Goal: Task Accomplishment & Management: Use online tool/utility

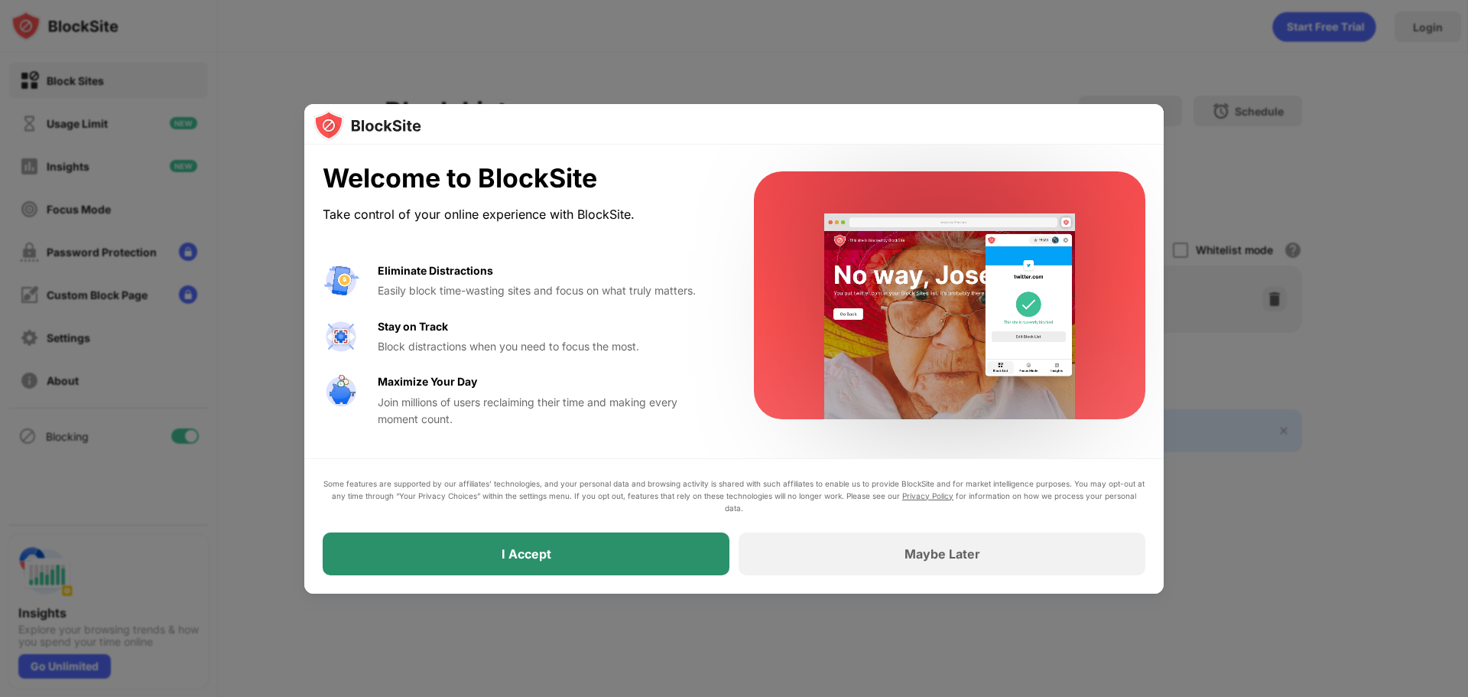
click at [572, 563] on div "I Accept" at bounding box center [526, 553] width 407 height 43
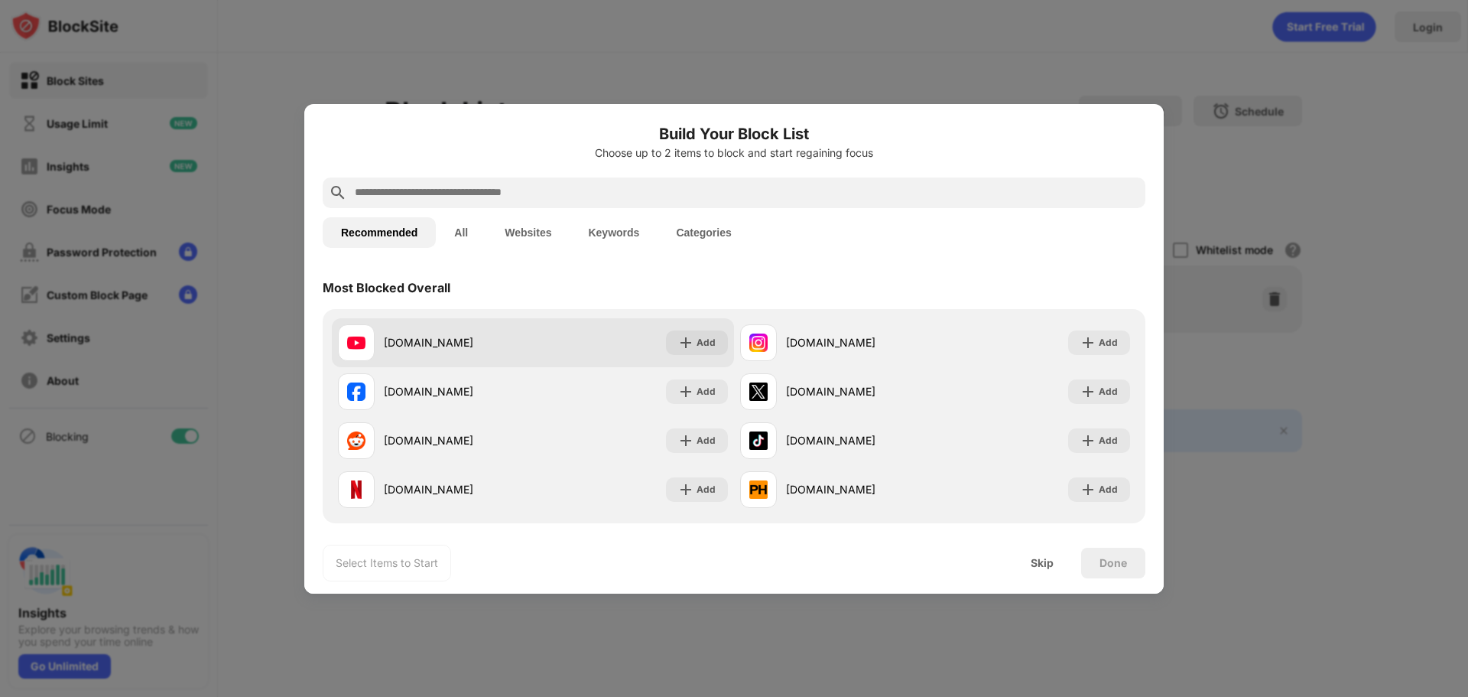
click at [702, 356] on div "youtube.com Add" at bounding box center [533, 342] width 402 height 49
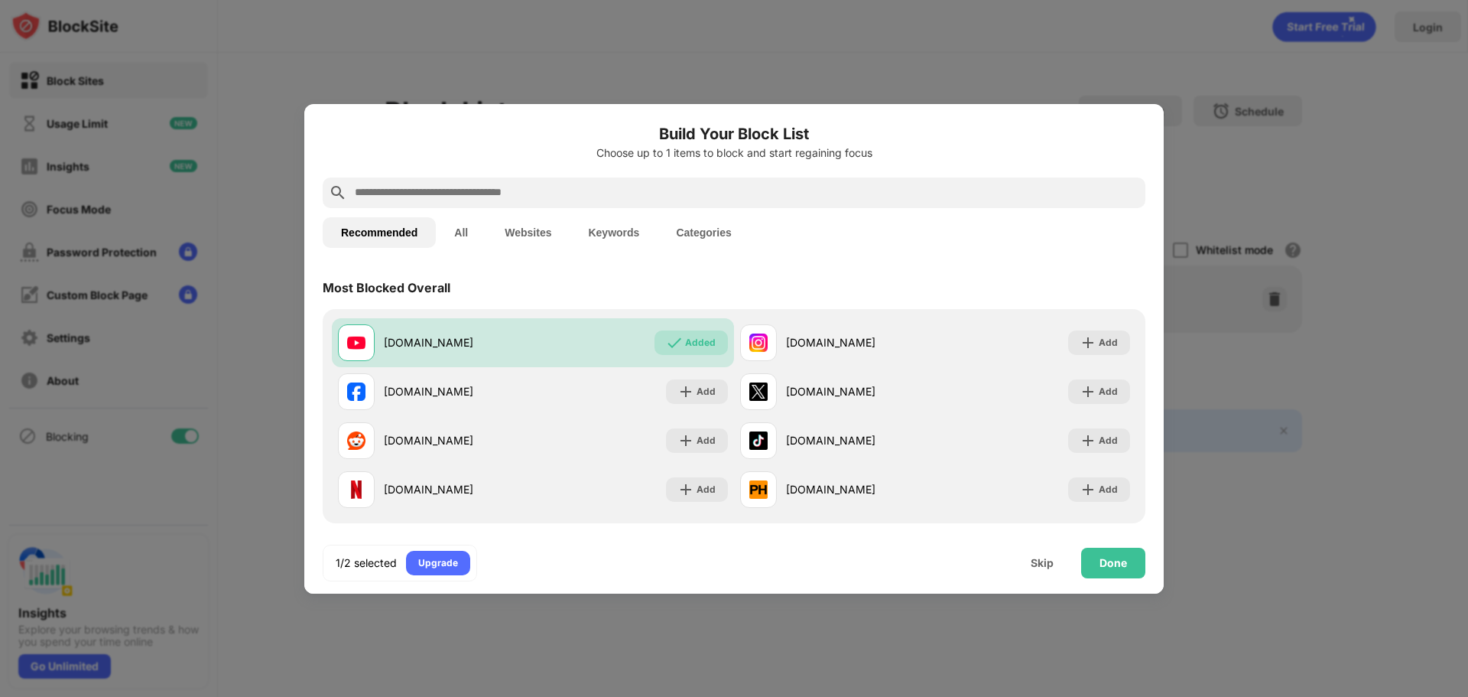
click at [712, 184] on input "text" at bounding box center [746, 193] width 786 height 18
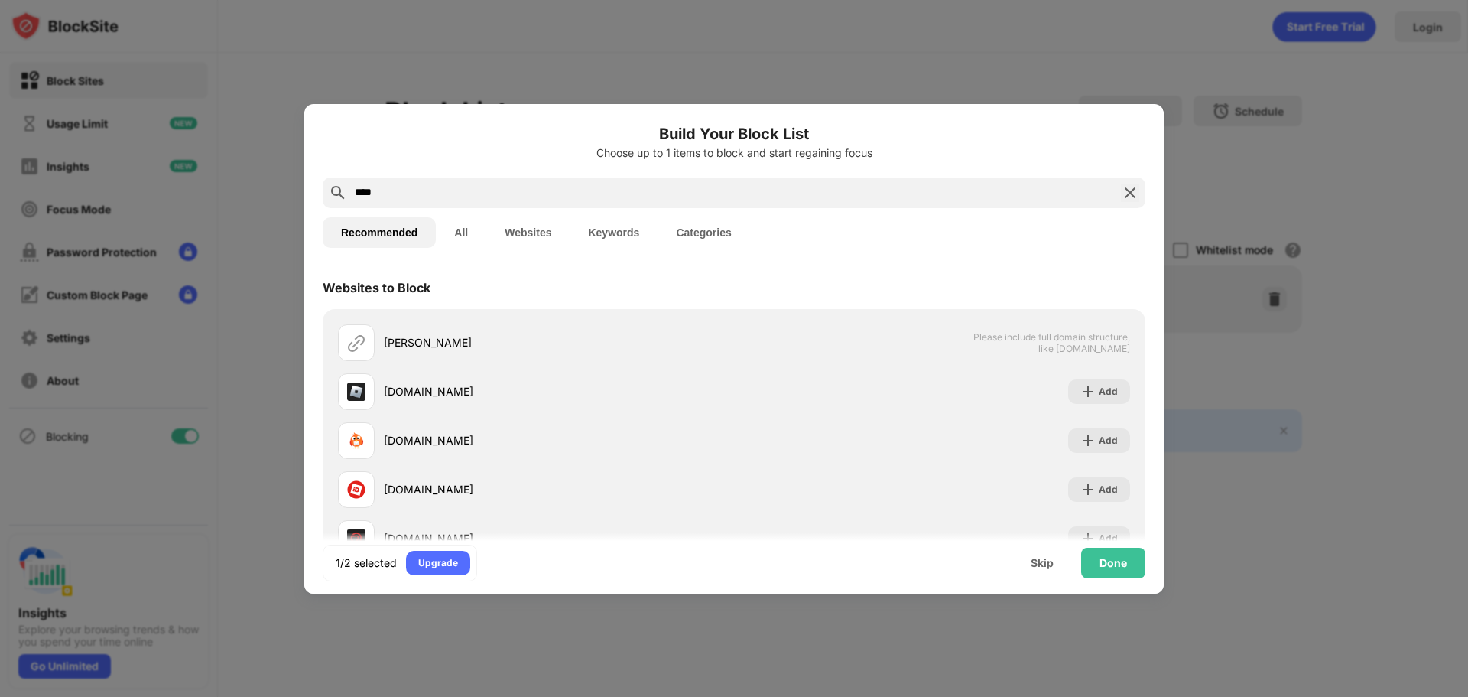
click at [729, 184] on input "****" at bounding box center [734, 193] width 762 height 18
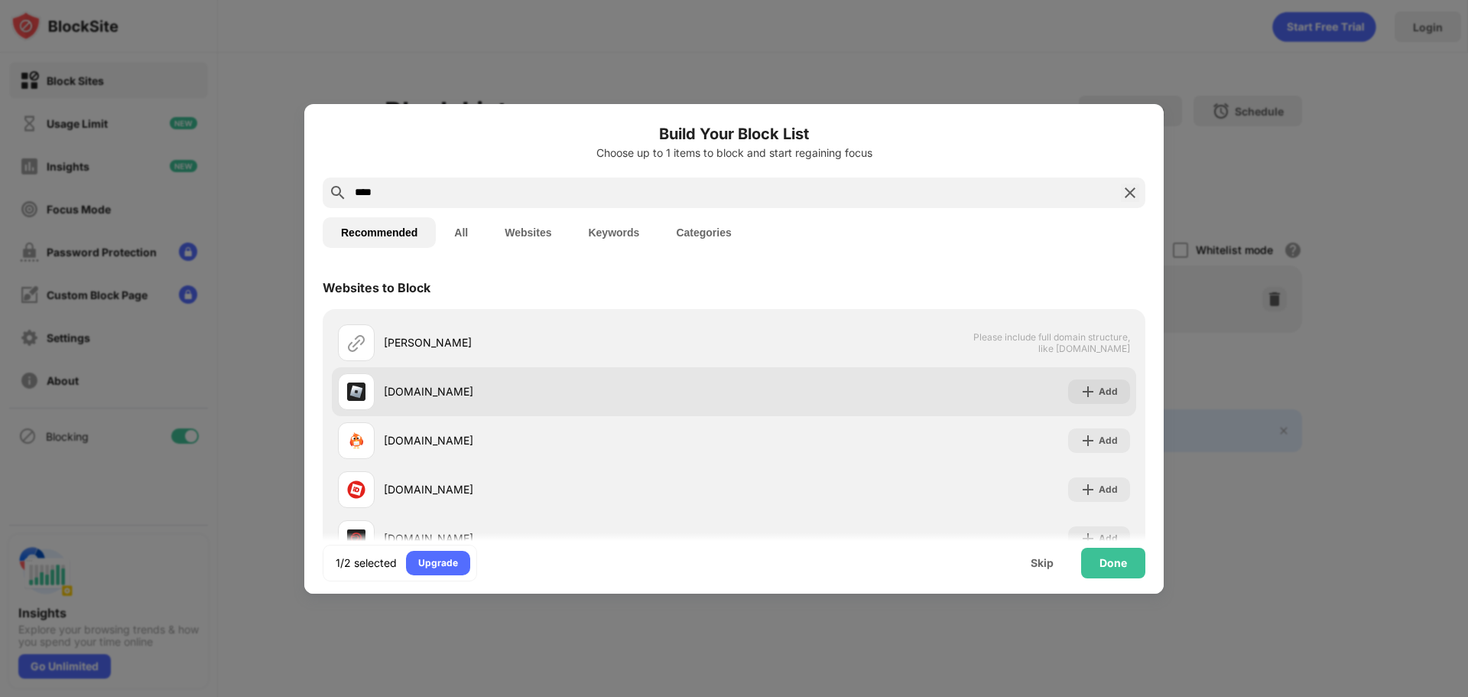
type input "****"
click at [423, 401] on div "roblox.com" at bounding box center [536, 391] width 396 height 37
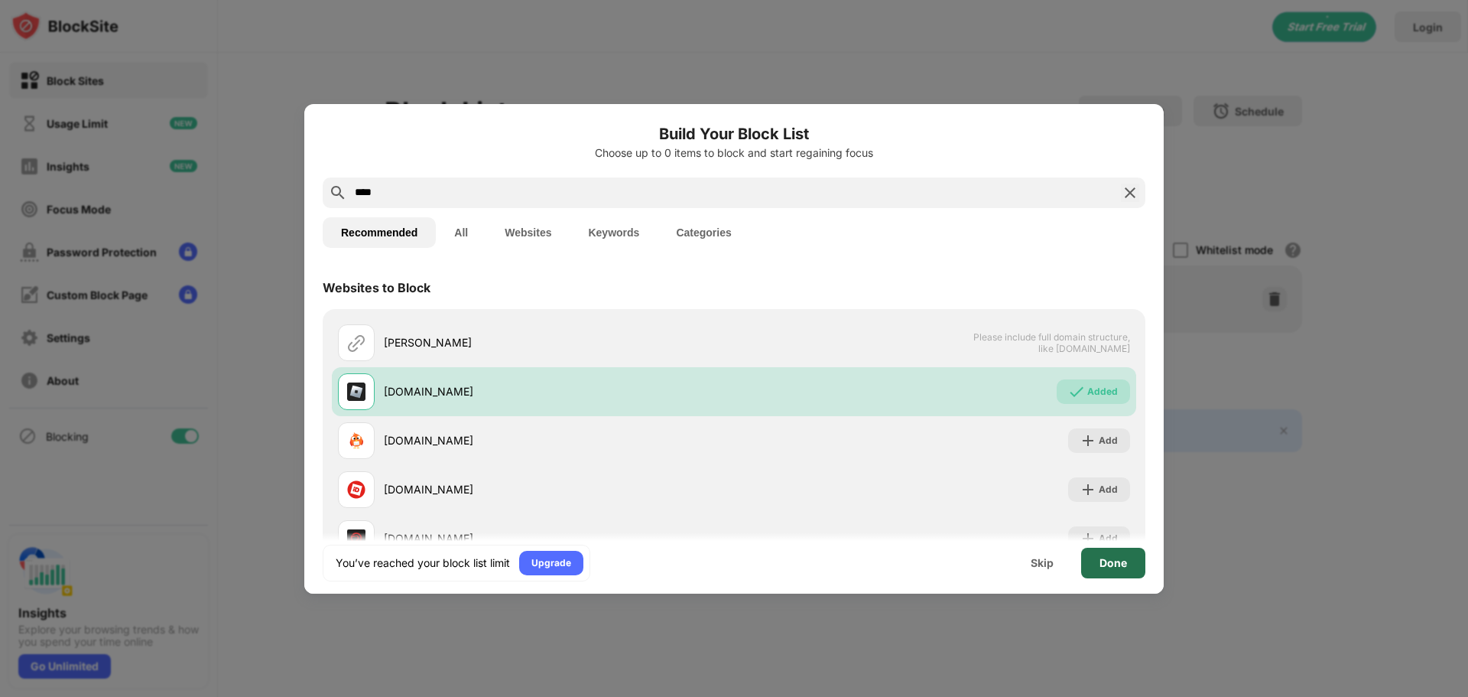
click at [1114, 567] on div "Done" at bounding box center [1114, 563] width 28 height 12
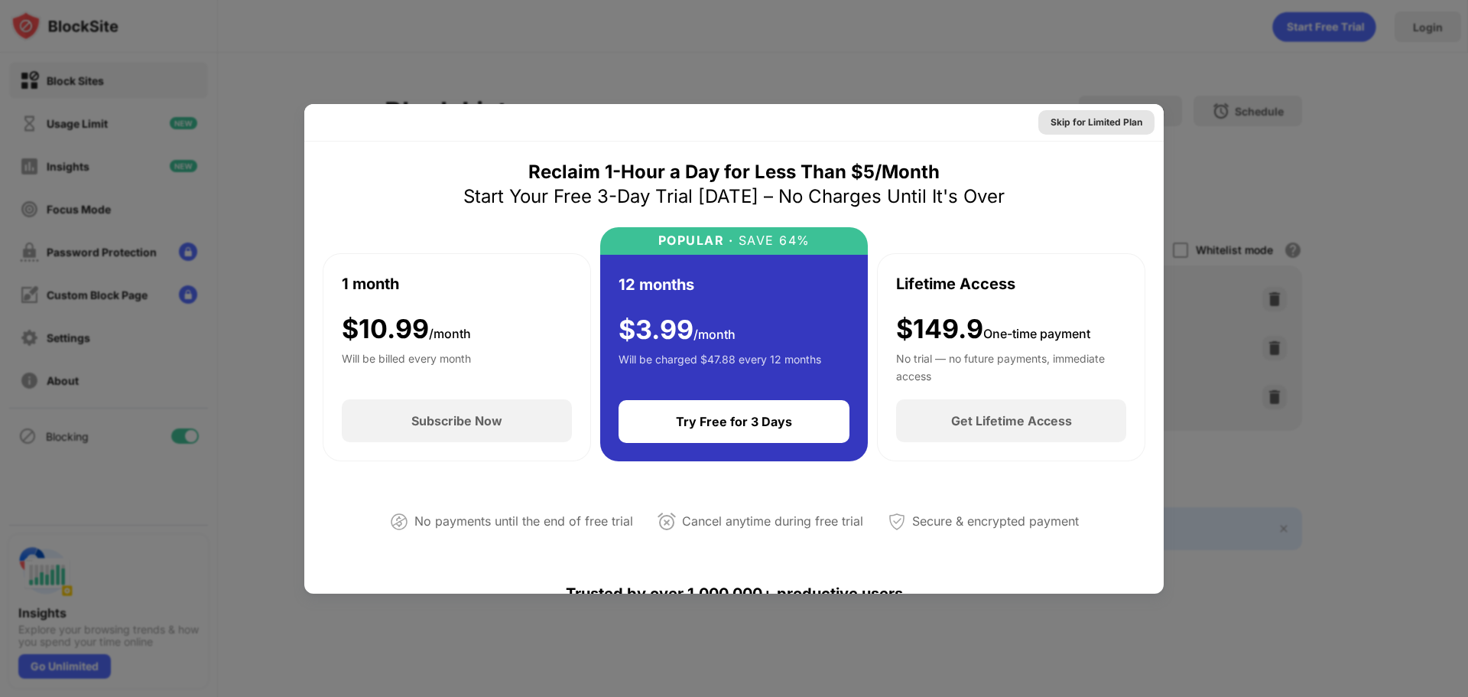
click at [1105, 128] on div "Skip for Limited Plan" at bounding box center [1097, 122] width 92 height 15
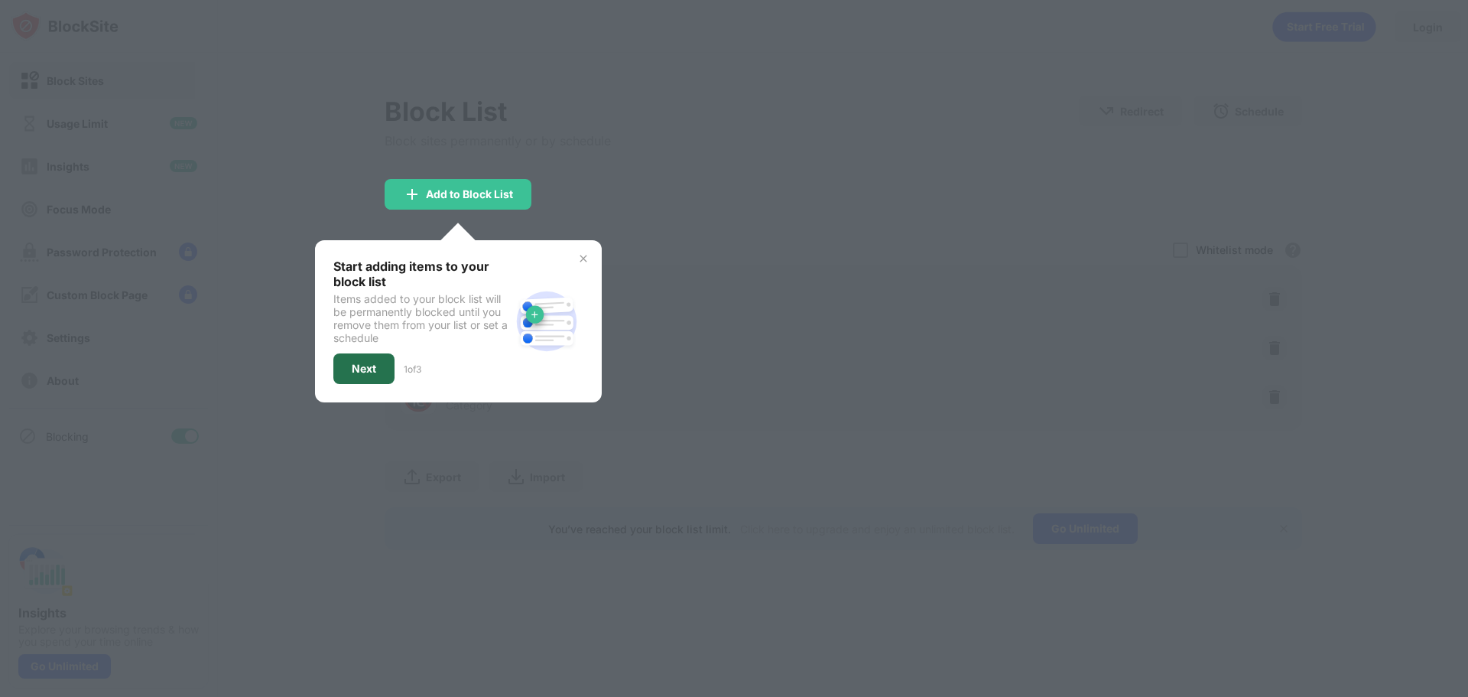
click at [384, 374] on div "Next" at bounding box center [363, 368] width 61 height 31
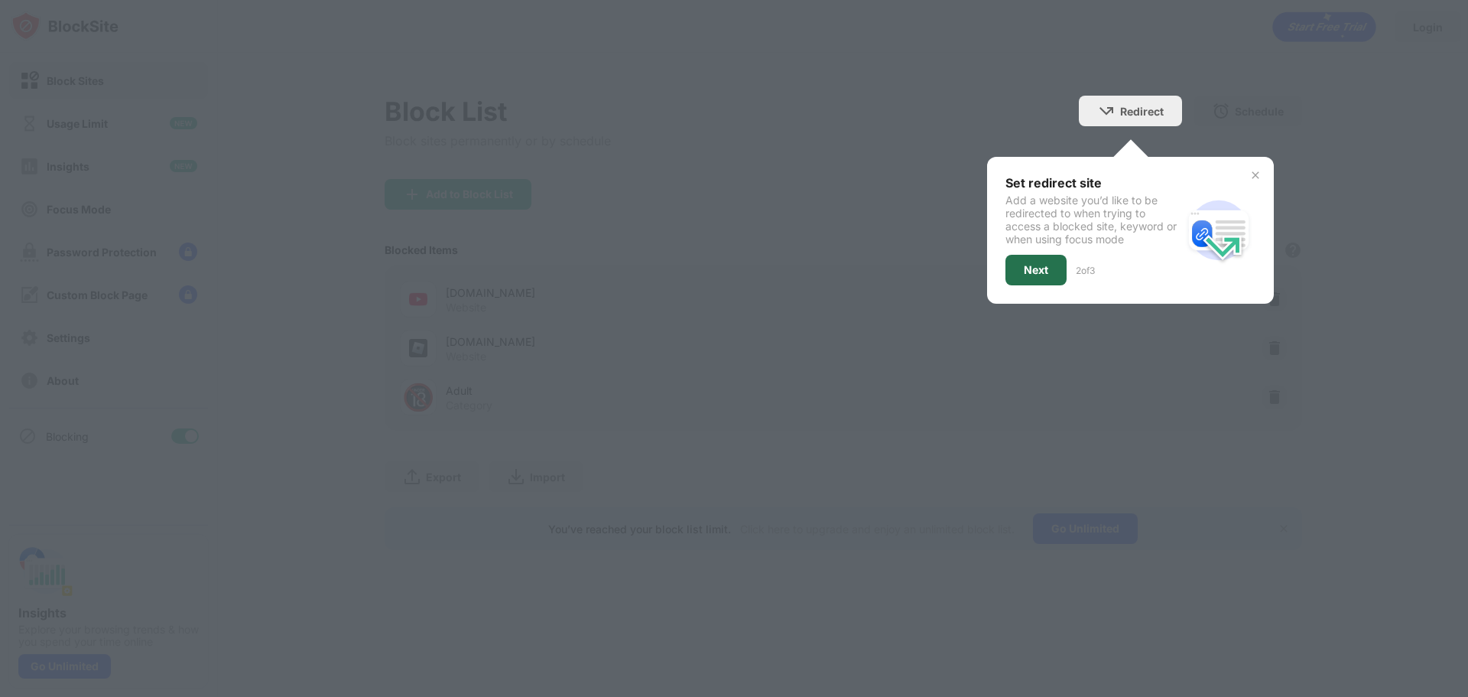
click at [1057, 278] on div "Next" at bounding box center [1035, 270] width 61 height 31
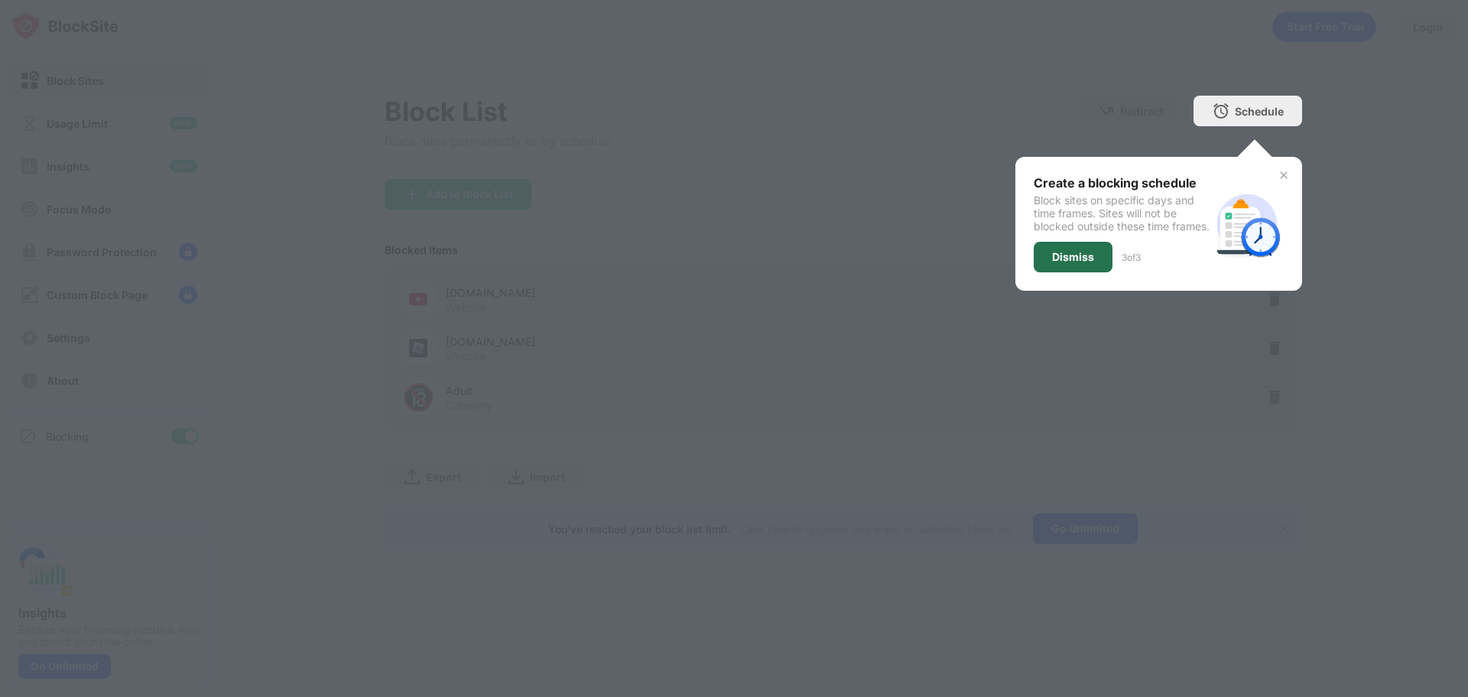
click at [1057, 272] on div "Dismiss" at bounding box center [1073, 257] width 79 height 31
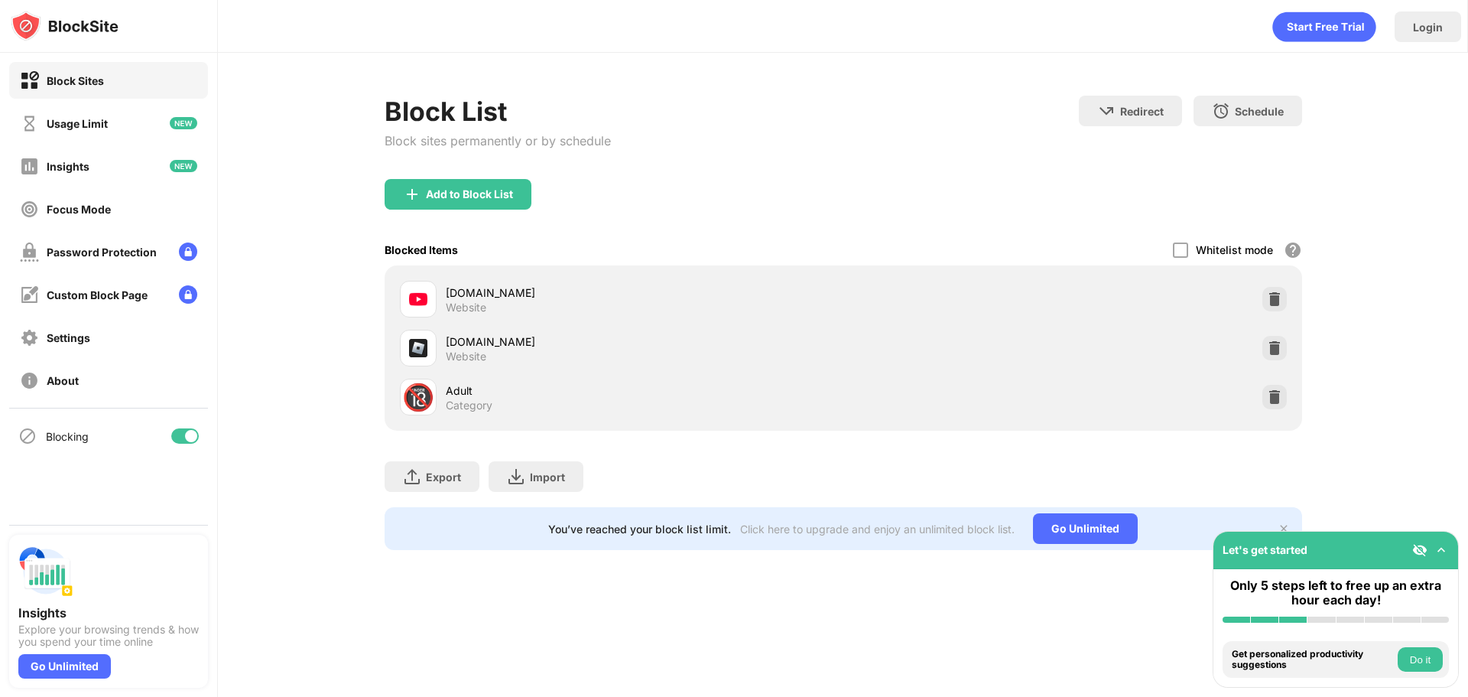
click at [1438, 560] on div "Let's get started" at bounding box center [1335, 549] width 245 height 37
click at [1439, 560] on div "Let's get started" at bounding box center [1335, 549] width 245 height 37
click at [1415, 510] on div "Block List Block sites permanently or by schedule Redirect Choose a site to be …" at bounding box center [843, 323] width 1250 height 540
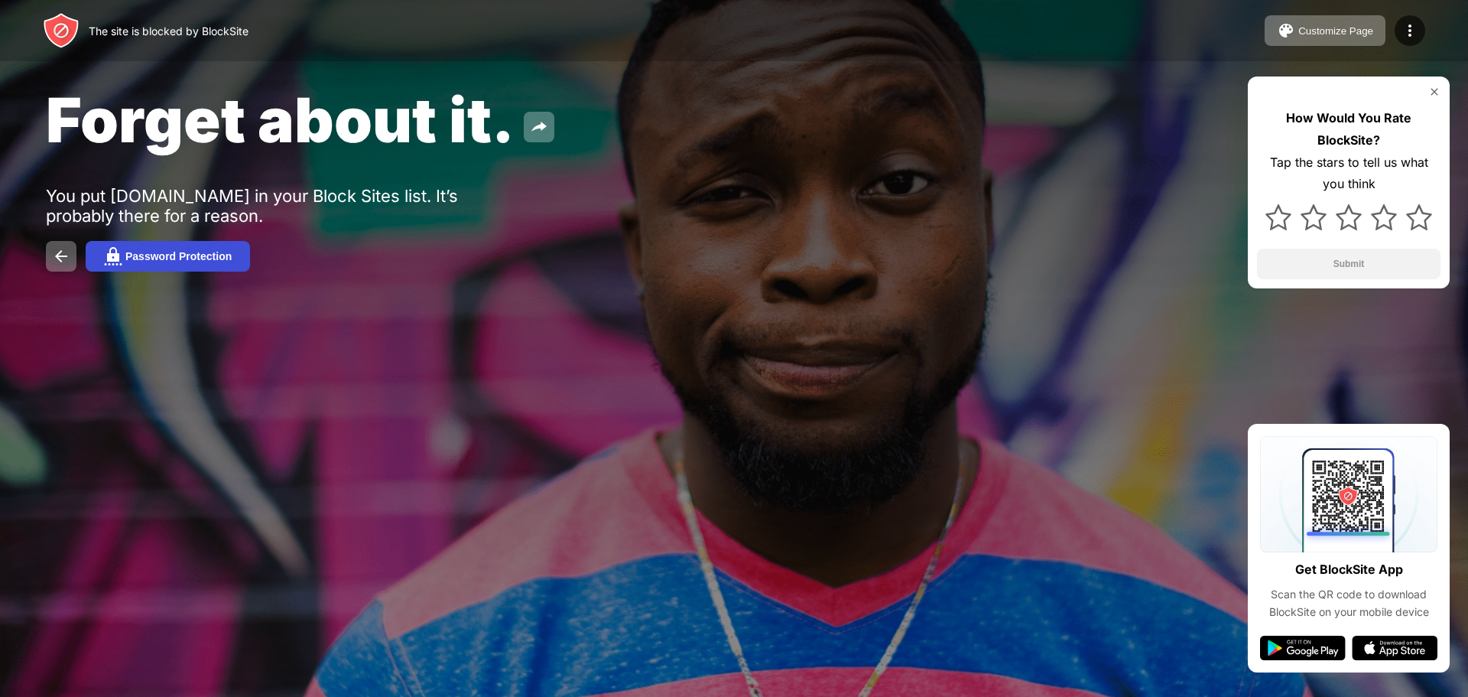
click at [227, 262] on div "Password Protection" at bounding box center [178, 256] width 106 height 12
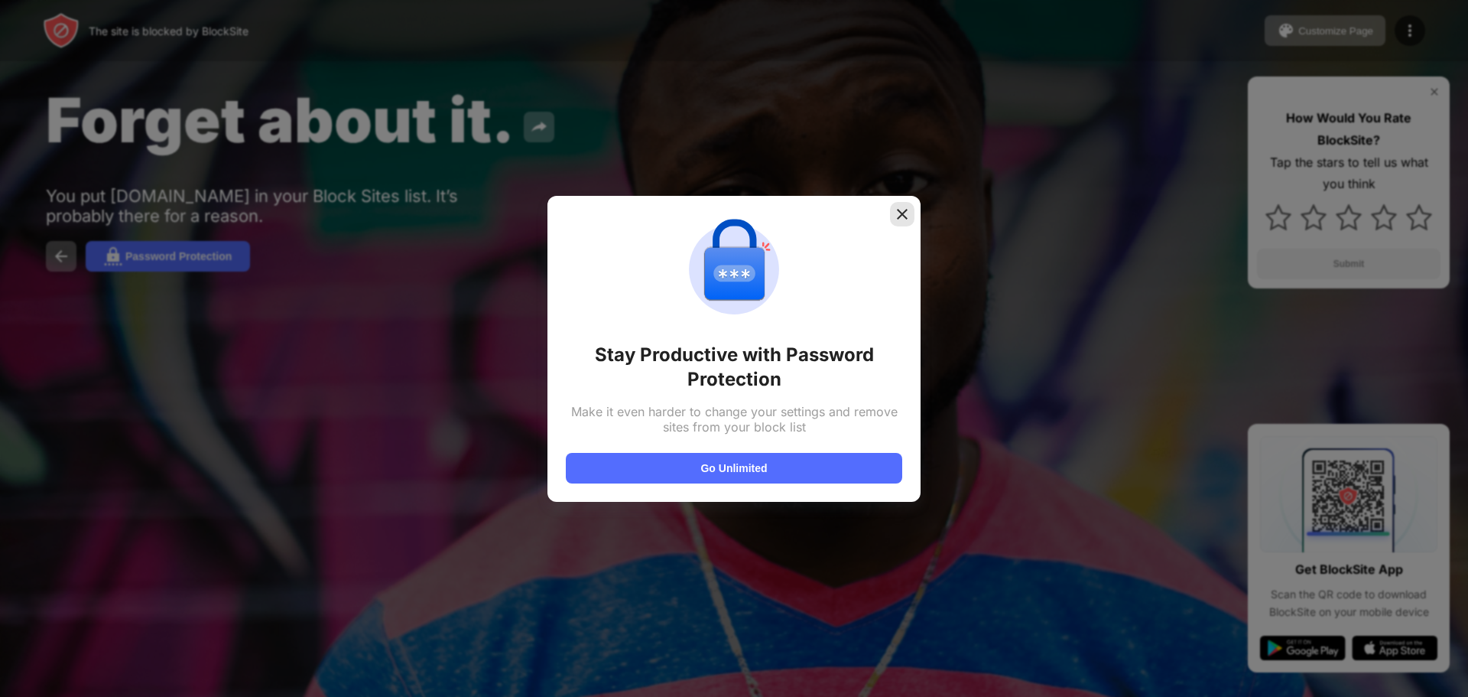
click at [905, 216] on img at bounding box center [902, 213] width 15 height 15
